Goal: Information Seeking & Learning: Understand process/instructions

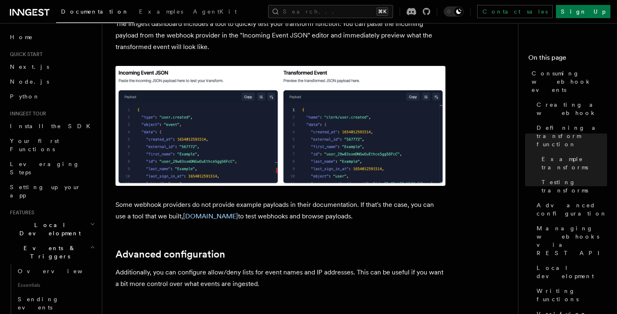
scroll to position [1453, 0]
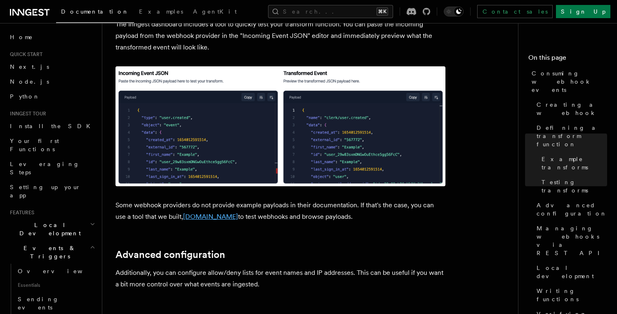
click at [217, 213] on link "TypedWebhooks.tools" at bounding box center [210, 217] width 55 height 8
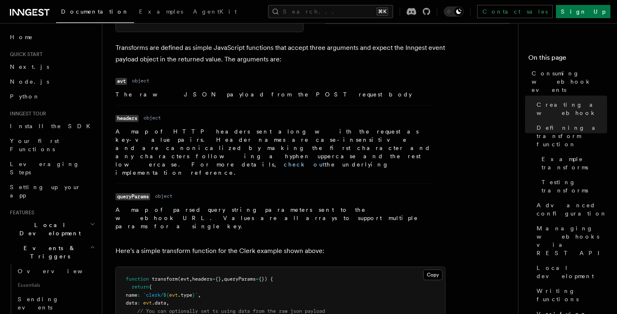
scroll to position [746, 0]
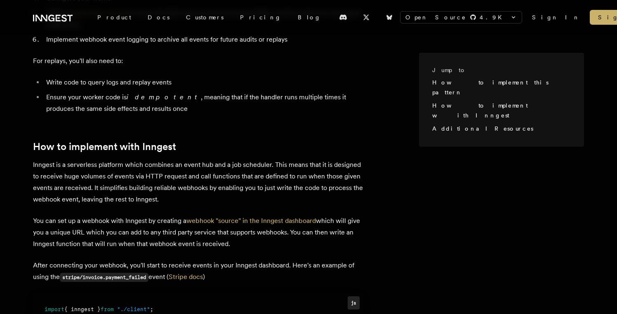
scroll to position [475, 0]
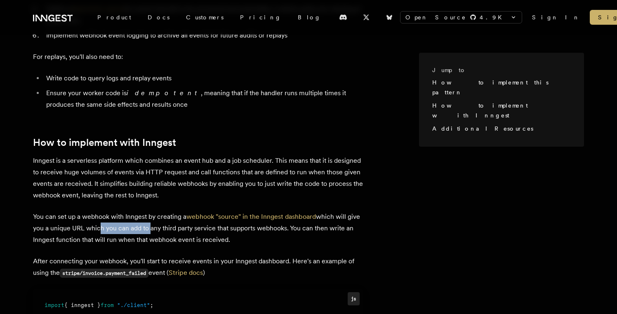
drag, startPoint x: 97, startPoint y: 218, endPoint x: 159, endPoint y: 218, distance: 62.3
click at [158, 218] on p "You can set up a webhook with Inngest by creating a webhook "source" in the Inn…" at bounding box center [198, 228] width 330 height 35
click at [159, 218] on p "You can set up a webhook with Inngest by creating a webhook "source" in the Inn…" at bounding box center [198, 228] width 330 height 35
drag, startPoint x: 159, startPoint y: 218, endPoint x: 221, endPoint y: 218, distance: 61.4
click at [220, 218] on p "You can set up a webhook with Inngest by creating a webhook "source" in the Inn…" at bounding box center [198, 228] width 330 height 35
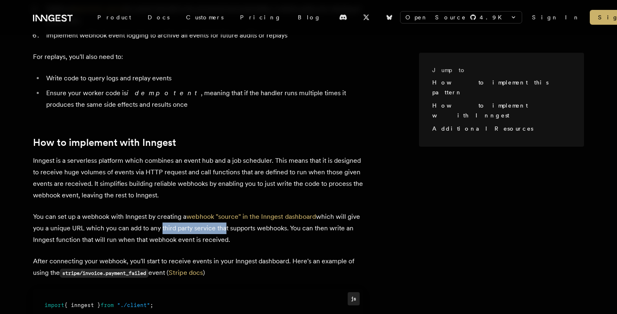
click at [221, 218] on p "You can set up a webhook with Inngest by creating a webhook "source" in the Inn…" at bounding box center [198, 228] width 330 height 35
drag, startPoint x: 115, startPoint y: 228, endPoint x: 144, endPoint y: 228, distance: 29.7
click at [144, 228] on p "You can set up a webhook with Inngest by creating a webhook "source" in the Inn…" at bounding box center [198, 228] width 330 height 35
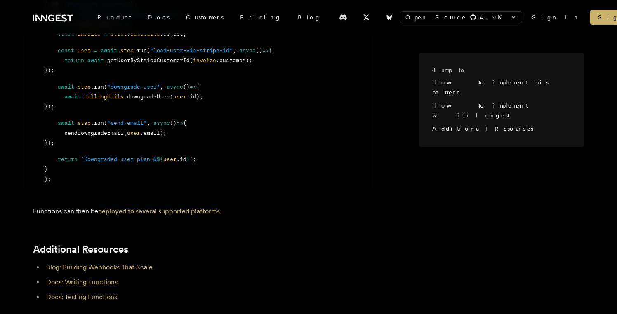
scroll to position [805, 0]
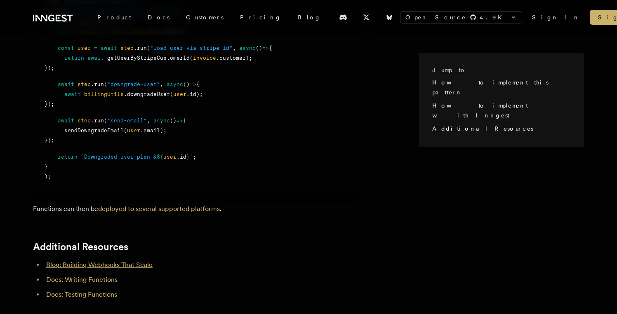
click at [133, 261] on link "Blog: Building Webhooks That Scale" at bounding box center [99, 265] width 106 height 8
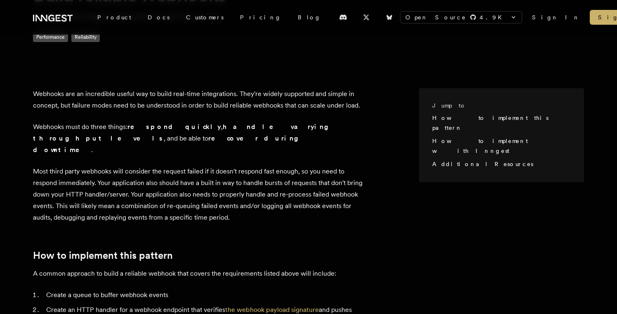
scroll to position [0, 0]
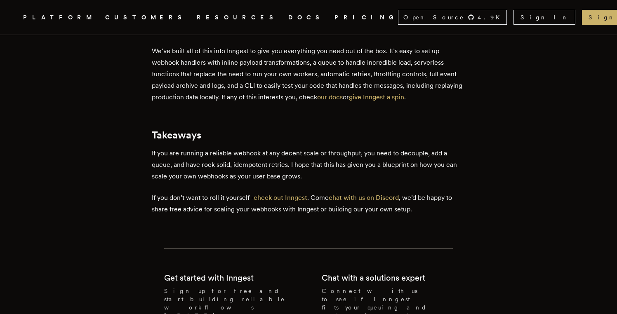
scroll to position [2207, 0]
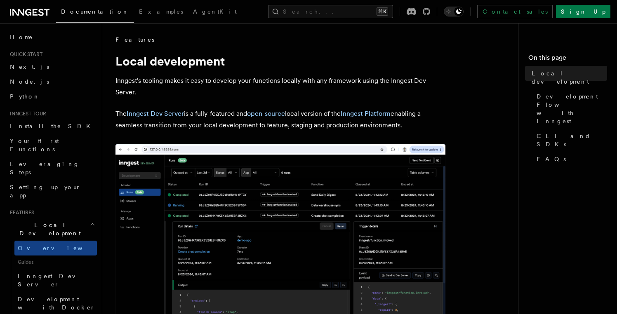
scroll to position [1177, 0]
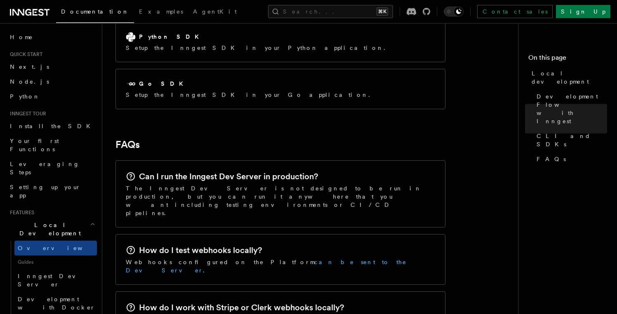
click at [249, 259] on link "can be sent to the Dev Server" at bounding box center [266, 266] width 281 height 15
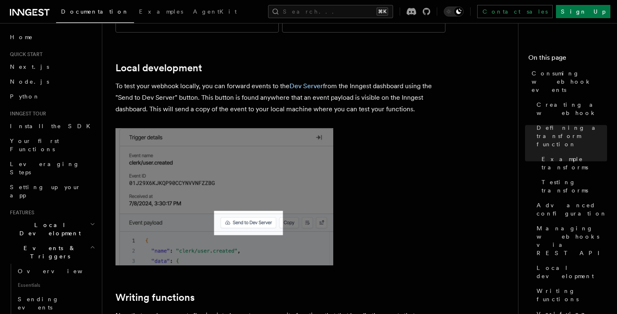
scroll to position [1887, 0]
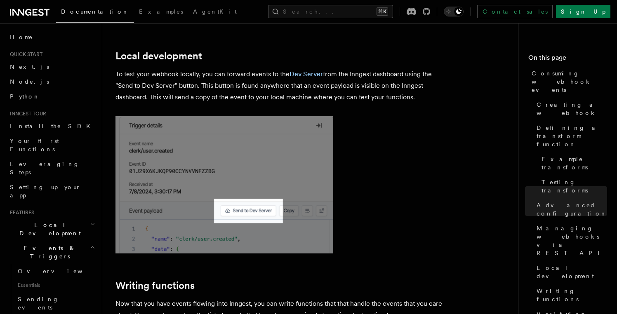
scroll to position [1177, 0]
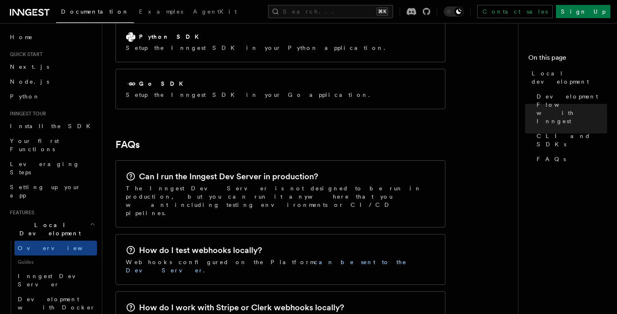
click at [243, 245] on h2 "How do I test webhooks locally?" at bounding box center [200, 251] width 123 height 12
click at [242, 259] on link "can be sent to the Dev Server" at bounding box center [266, 266] width 281 height 15
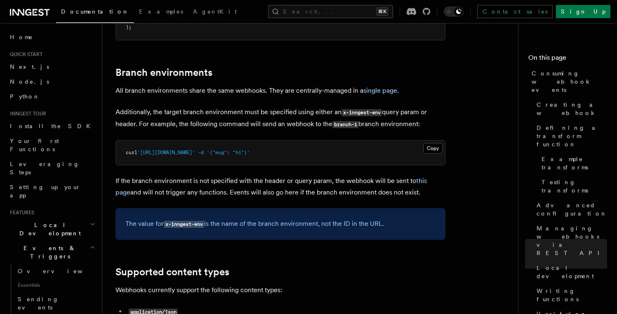
scroll to position [2722, 0]
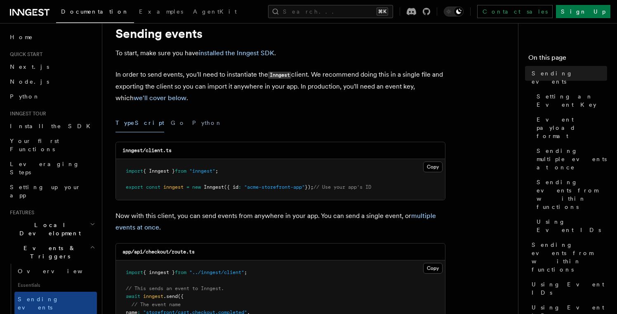
scroll to position [29, 0]
click at [301, 102] on p "In order to send events, you'll need to instantiate the Inngest client. We reco…" at bounding box center [280, 85] width 330 height 35
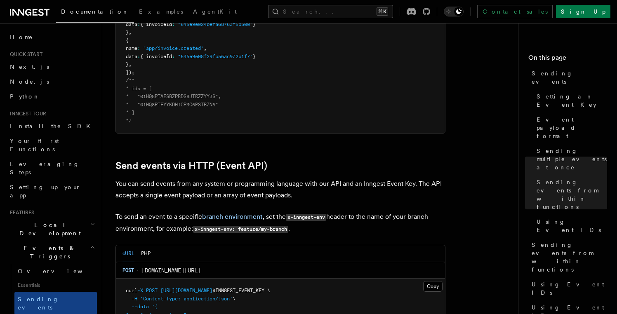
click at [318, 160] on h2 "Send events via HTTP (Event API)" at bounding box center [280, 166] width 330 height 12
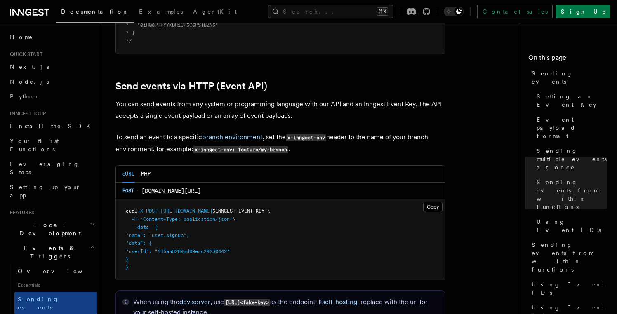
scroll to position [1676, 0]
click at [172, 254] on pre "curl -X POST [URL][DOMAIN_NAME] $INNGEST_EVENT_KEY \ -H 'Content-Type: applicat…" at bounding box center [280, 239] width 329 height 81
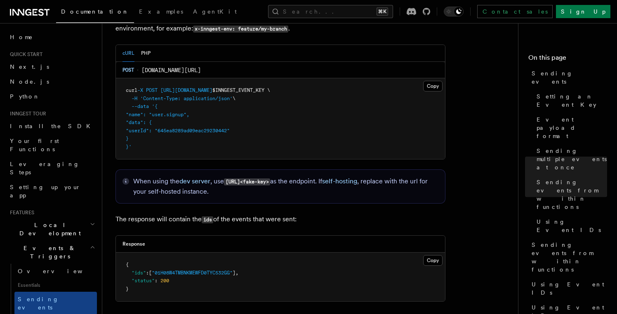
scroll to position [1798, 0]
click at [351, 186] on p "When using the dev server , use [URL]<fake-key> as the endpoint. If self-hostin…" at bounding box center [285, 186] width 305 height 20
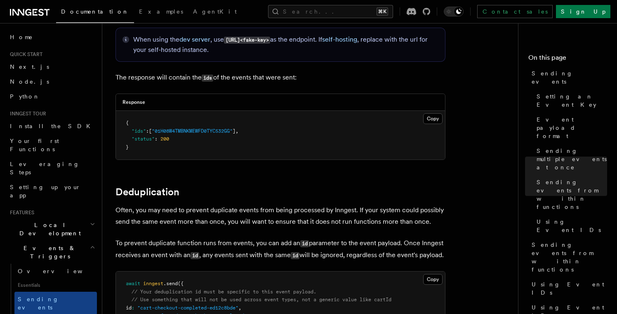
scroll to position [1956, 0]
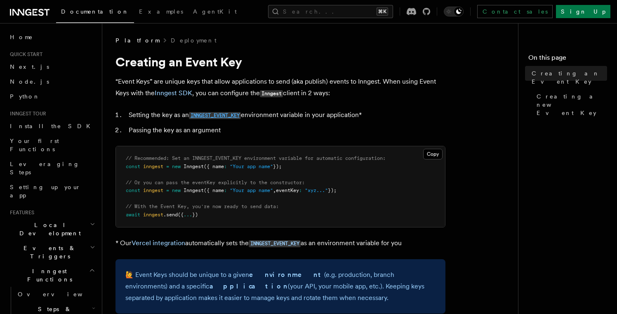
click at [224, 117] on code "INNGEST_EVENT_KEY" at bounding box center [215, 115] width 52 height 7
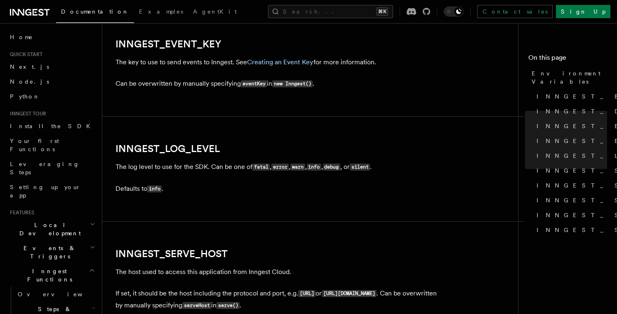
scroll to position [941, 0]
click at [272, 66] on link "Creating an Event Key" at bounding box center [280, 62] width 66 height 8
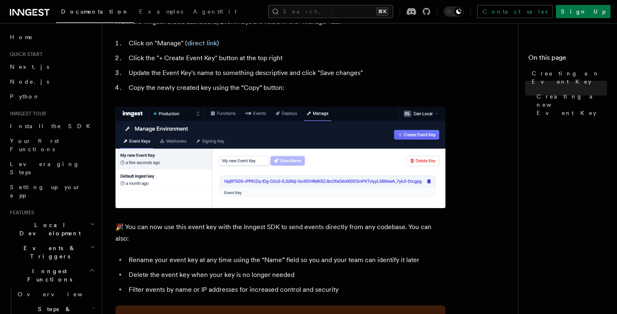
scroll to position [404, 0]
